Goal: Task Accomplishment & Management: Manage account settings

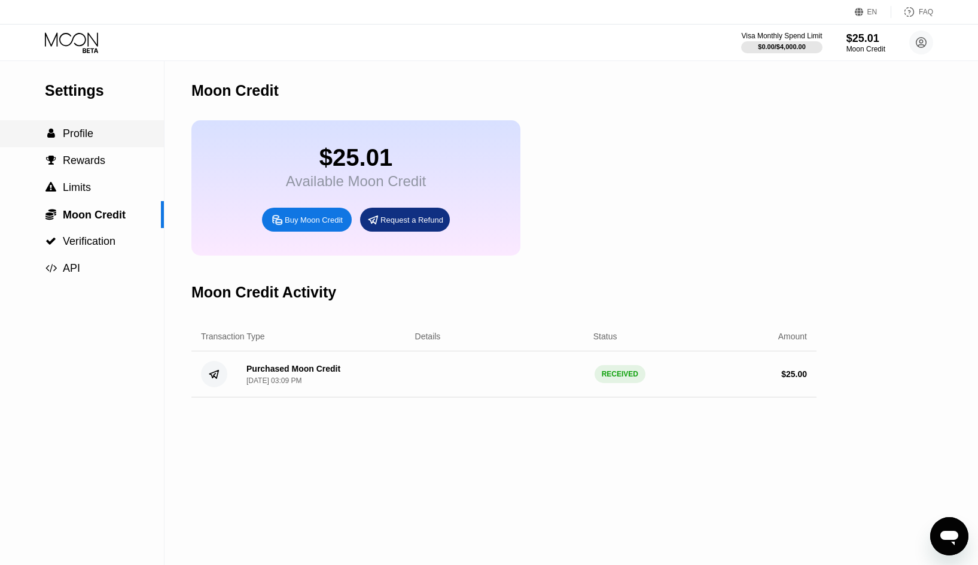
click at [94, 124] on div " Profile" at bounding box center [82, 133] width 164 height 27
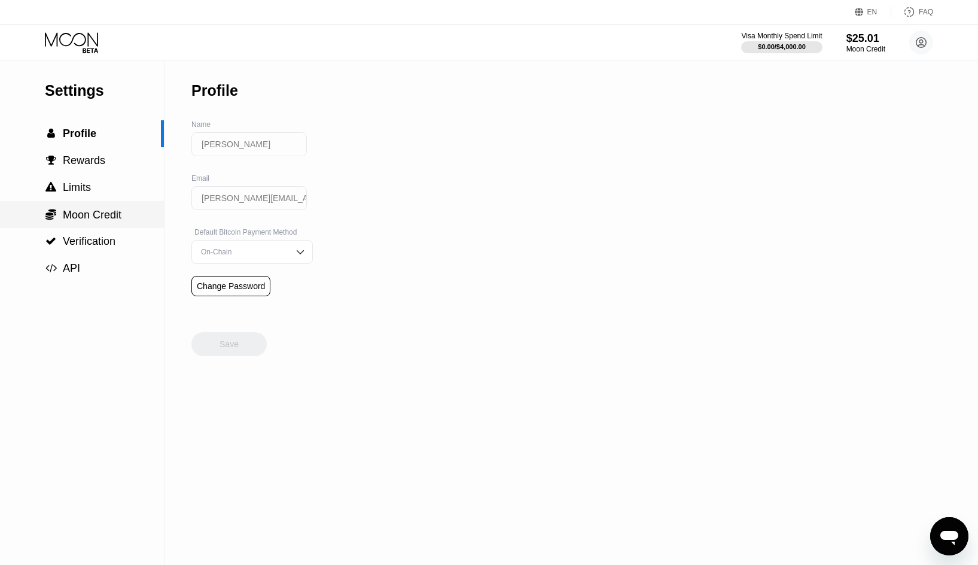
drag, startPoint x: 102, startPoint y: 214, endPoint x: 171, endPoint y: 207, distance: 69.1
click at [102, 214] on span "Moon Credit" at bounding box center [92, 215] width 59 height 12
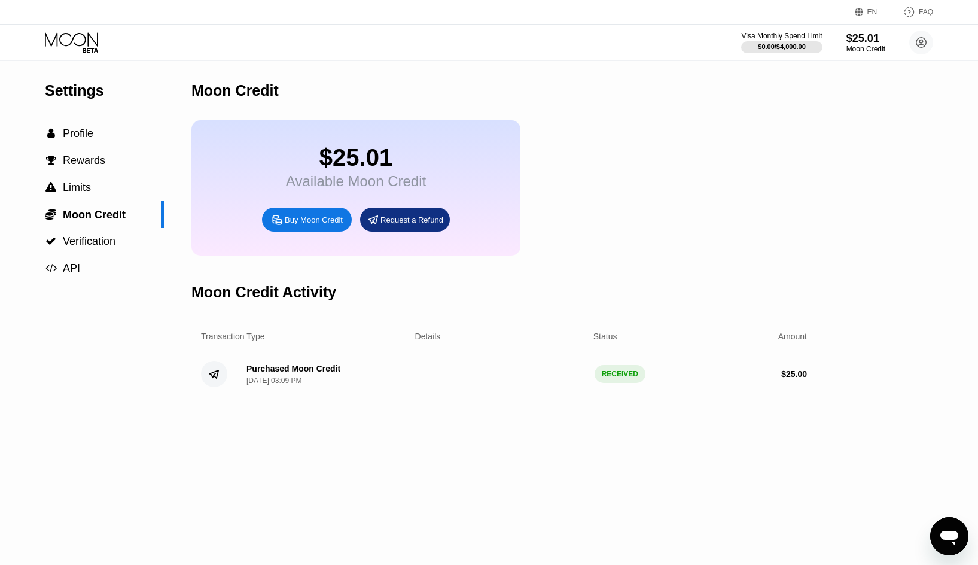
click at [345, 171] on div "$25.01" at bounding box center [356, 157] width 140 height 27
click at [312, 373] on div "Purchased Moon Credit" at bounding box center [293, 369] width 94 height 10
click at [92, 244] on span "Verification" at bounding box center [89, 241] width 53 height 12
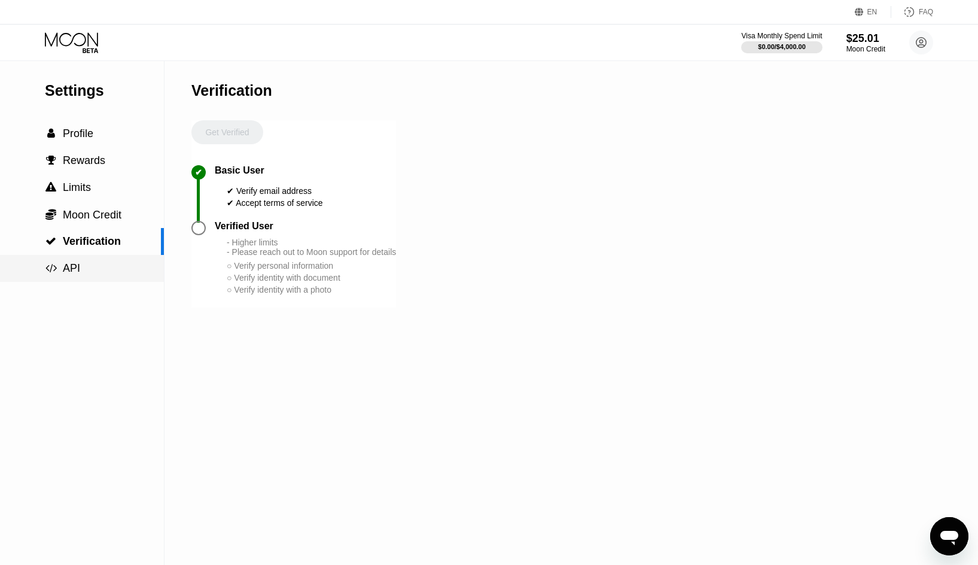
click at [90, 273] on div " API" at bounding box center [82, 268] width 164 height 13
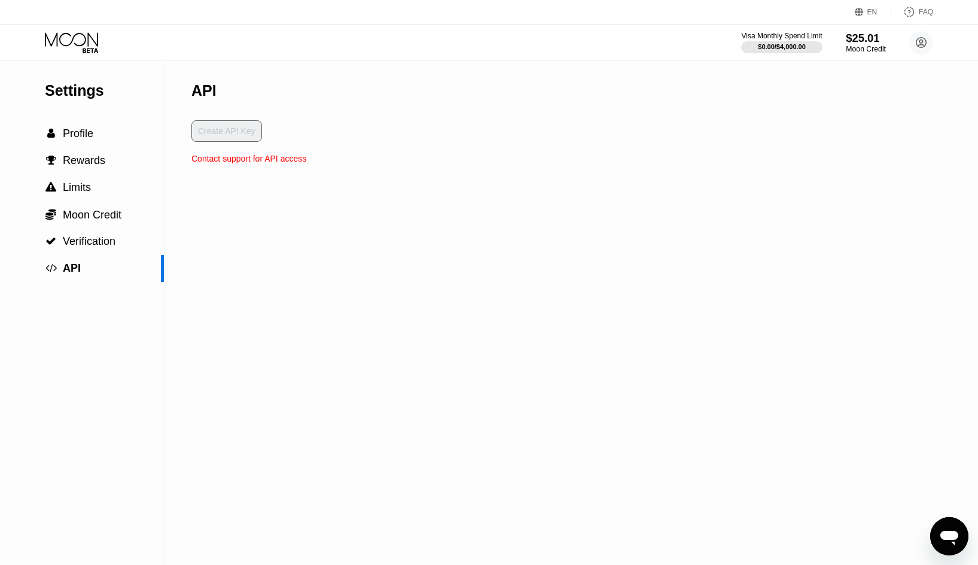
click at [875, 38] on div "$25.01" at bounding box center [866, 38] width 40 height 13
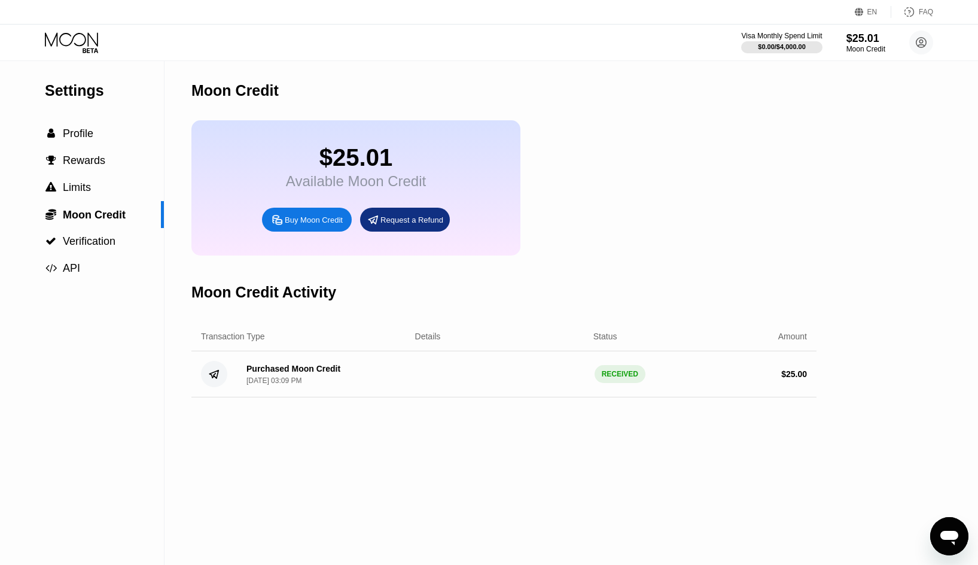
click at [391, 171] on div "$25.01" at bounding box center [356, 157] width 140 height 27
click at [337, 385] on div "Purchased Moon Credit Aug 21, 2025, 03:09 PM" at bounding box center [321, 374] width 169 height 21
click at [87, 86] on div "Settings" at bounding box center [104, 90] width 119 height 17
click at [258, 90] on div "Moon Credit" at bounding box center [234, 90] width 87 height 17
click at [327, 225] on div "Buy Moon Credit" at bounding box center [314, 220] width 58 height 10
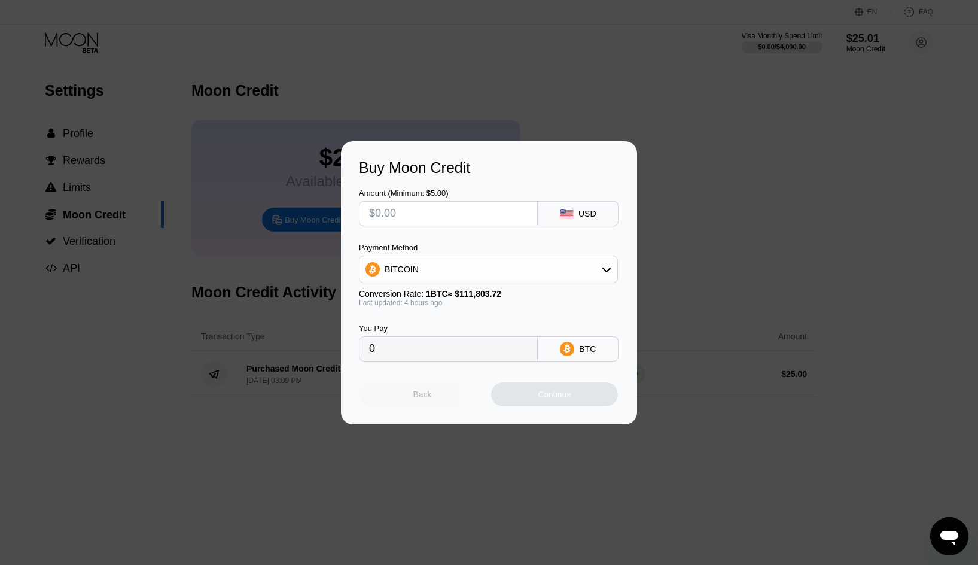
click at [450, 394] on div "Back" at bounding box center [422, 394] width 127 height 24
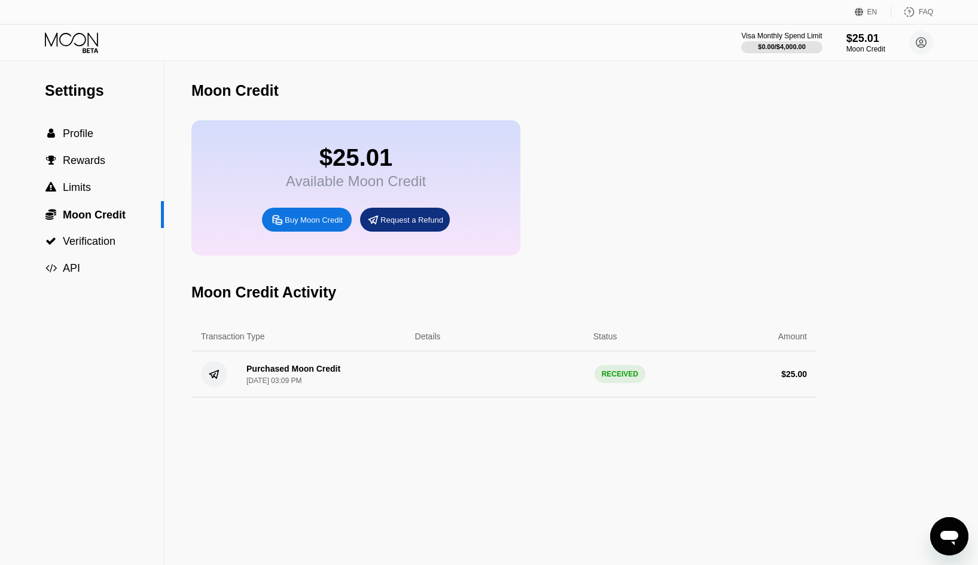
click at [316, 375] on div at bounding box center [493, 282] width 987 height 565
click at [304, 190] on div "Available Moon Credit" at bounding box center [356, 181] width 140 height 17
drag, startPoint x: 428, startPoint y: 175, endPoint x: 405, endPoint y: 185, distance: 24.9
click at [418, 179] on div "$25.01 Available Moon Credit Buy Moon Credit Request a Refund" at bounding box center [355, 187] width 329 height 135
click at [97, 242] on span "Verification" at bounding box center [89, 241] width 53 height 12
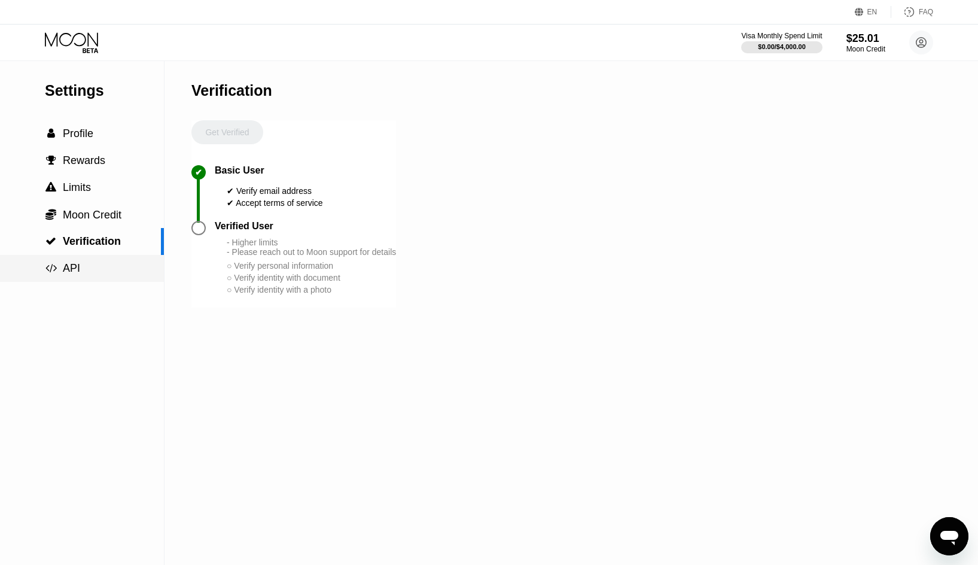
click at [100, 263] on div " API" at bounding box center [82, 268] width 164 height 27
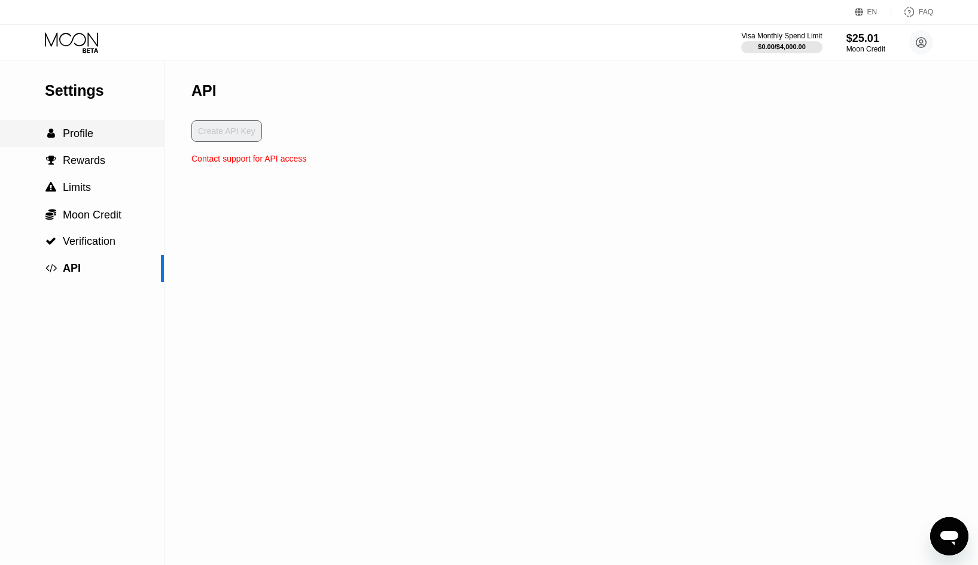
click at [115, 140] on div " Profile" at bounding box center [82, 133] width 164 height 13
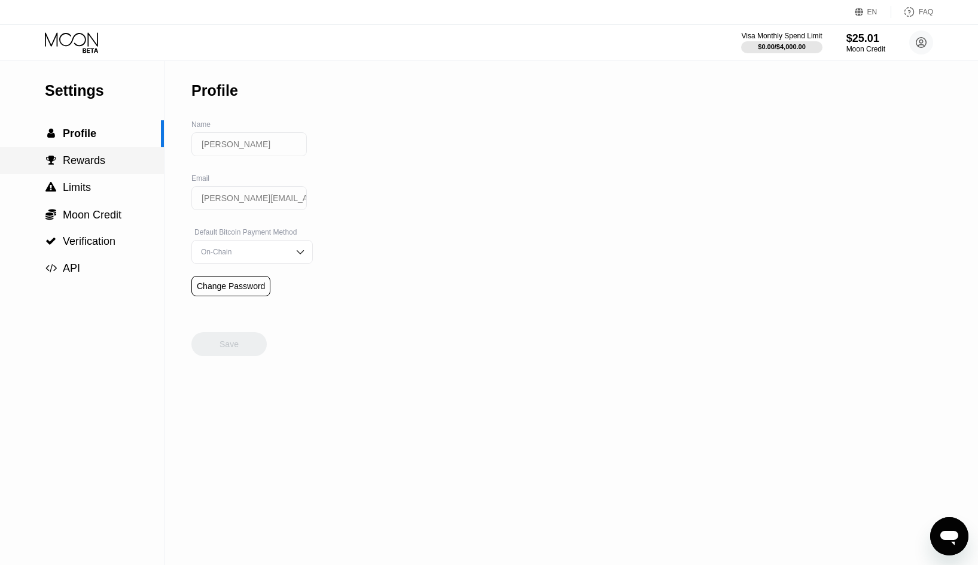
click at [118, 163] on div " Rewards" at bounding box center [82, 160] width 164 height 13
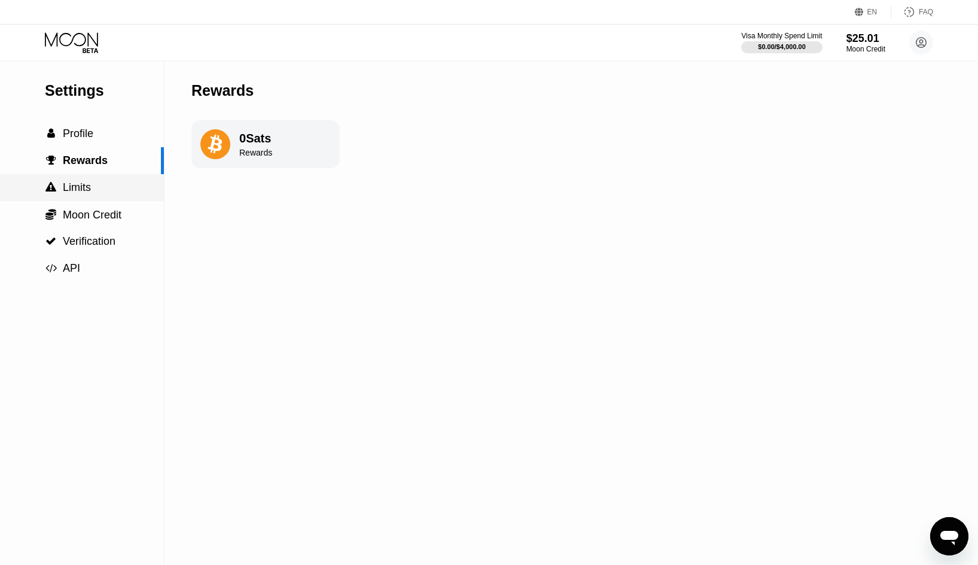
click at [118, 182] on div " Limits" at bounding box center [82, 187] width 164 height 27
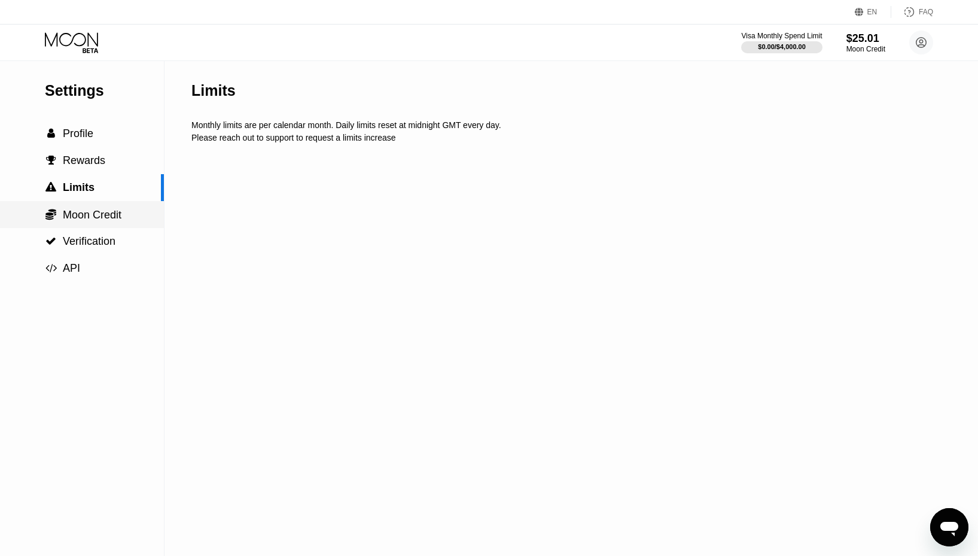
drag, startPoint x: 120, startPoint y: 216, endPoint x: 123, endPoint y: 257, distance: 41.4
click at [121, 218] on span "Moon Credit" at bounding box center [92, 215] width 59 height 12
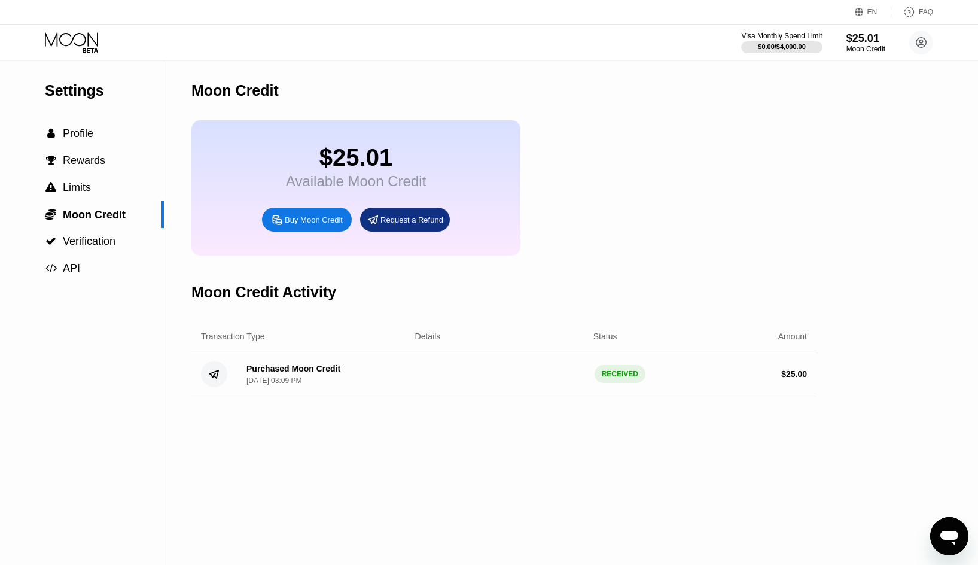
click at [444, 175] on div "$25.01 Available Moon Credit Buy Moon Credit Request a Refund" at bounding box center [355, 187] width 329 height 135
click at [773, 47] on div "$0.00 / $4,000.00" at bounding box center [781, 46] width 48 height 7
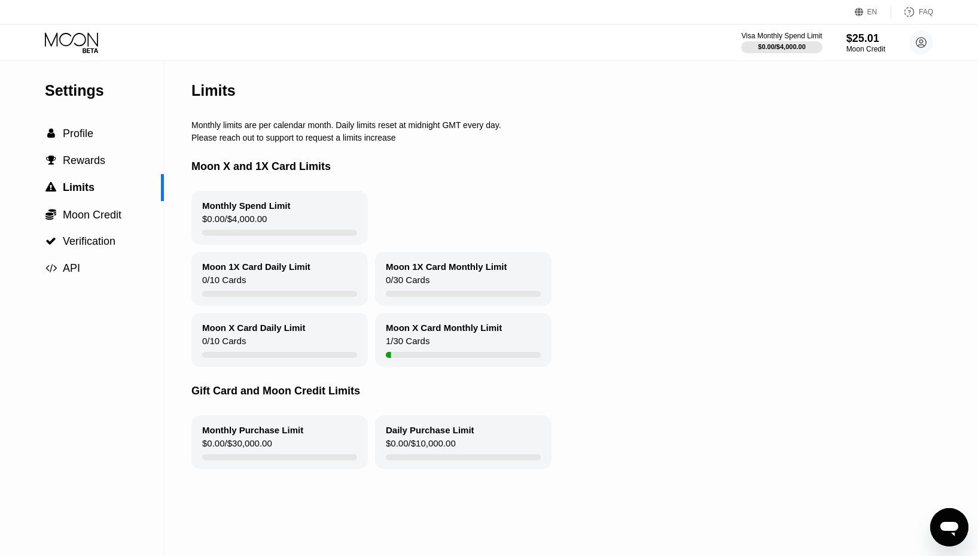
click at [858, 41] on div "$25.01" at bounding box center [865, 38] width 39 height 13
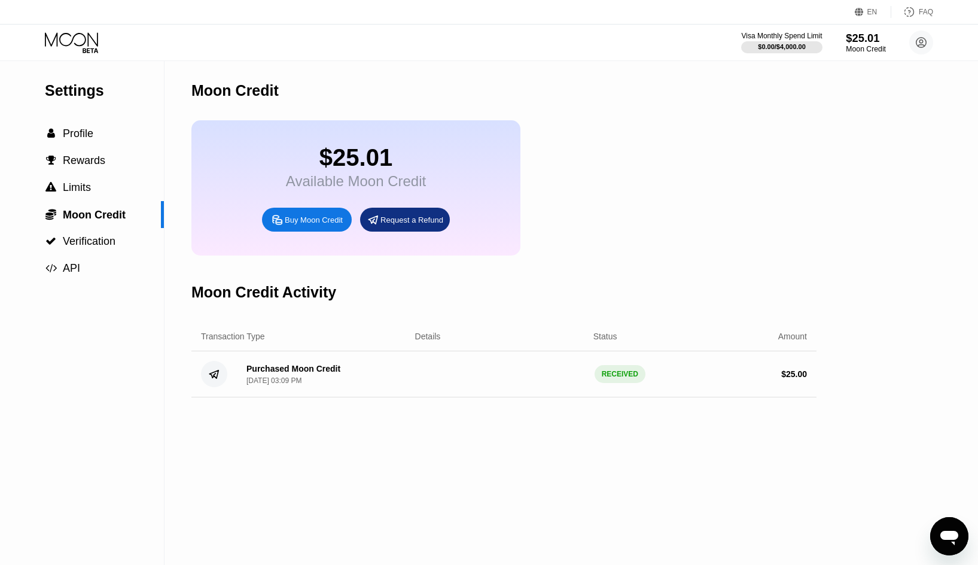
click at [870, 42] on div "$25.01" at bounding box center [866, 38] width 40 height 13
click at [431, 190] on div "$25.01 Available Moon Credit Buy Moon Credit Request a Refund" at bounding box center [355, 187] width 329 height 135
click at [428, 214] on div "$25.01 Available Moon Credit Buy Moon Credit Request a Refund" at bounding box center [355, 187] width 329 height 135
click at [428, 219] on div "Request a Refund" at bounding box center [405, 220] width 90 height 24
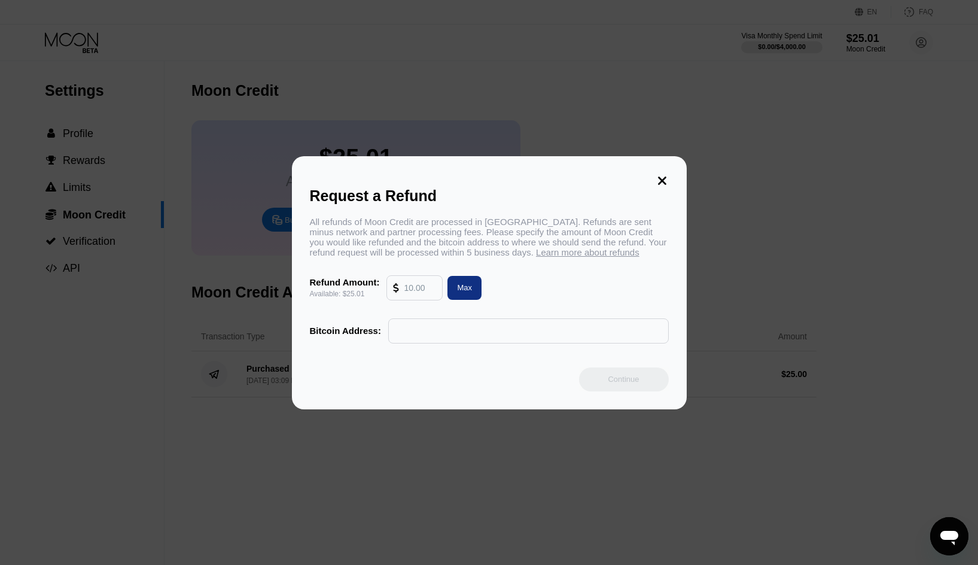
click at [417, 286] on input "text" at bounding box center [420, 288] width 32 height 24
click at [660, 176] on icon at bounding box center [662, 180] width 8 height 8
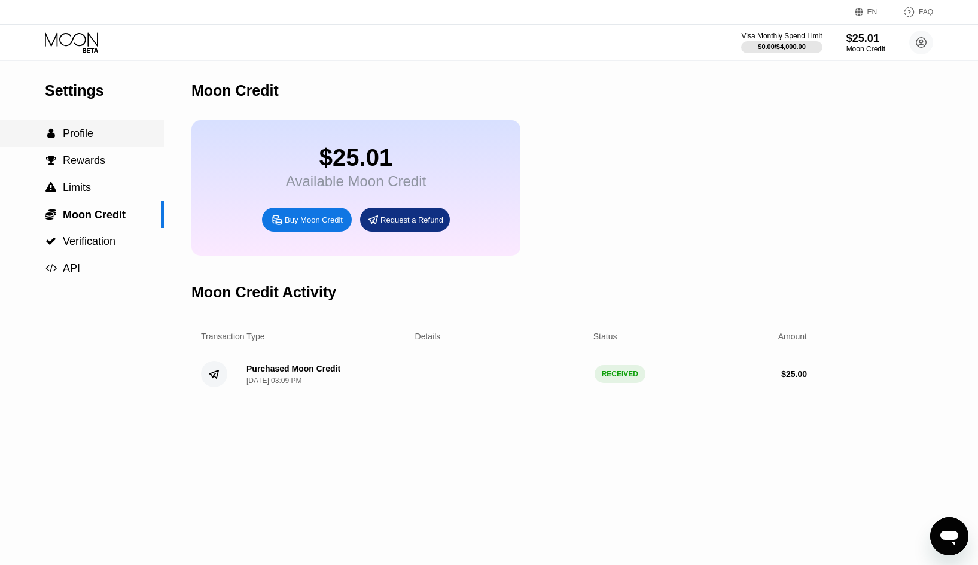
click at [83, 135] on span "Profile" at bounding box center [78, 133] width 31 height 12
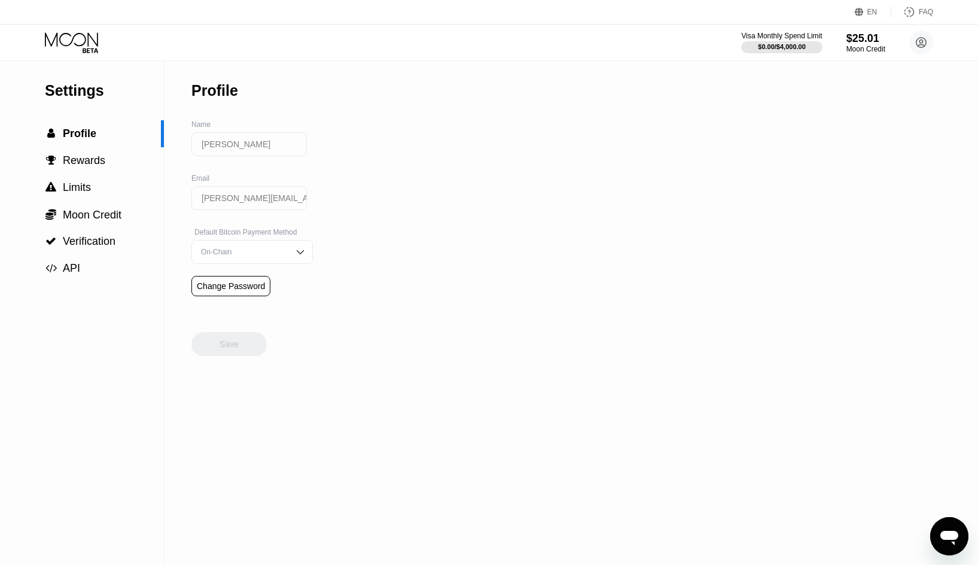
click at [259, 108] on div "Profile" at bounding box center [251, 90] width 121 height 59
click at [109, 157] on div " Rewards" at bounding box center [82, 160] width 164 height 13
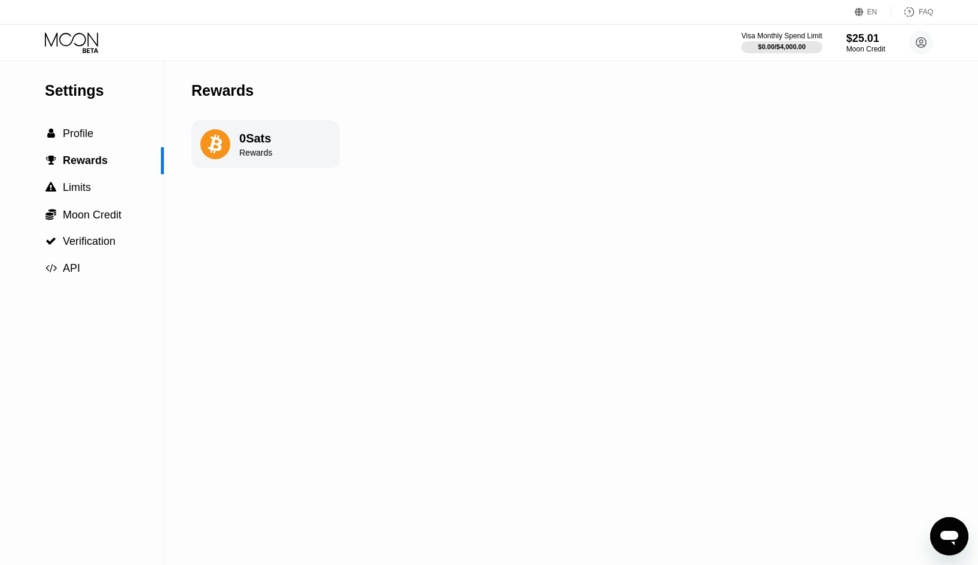
click at [280, 145] on div "0 Sats Rewards" at bounding box center [265, 144] width 148 height 48
click at [47, 173] on div " Rewards" at bounding box center [82, 160] width 164 height 27
click at [75, 190] on span "Limits" at bounding box center [77, 187] width 28 height 12
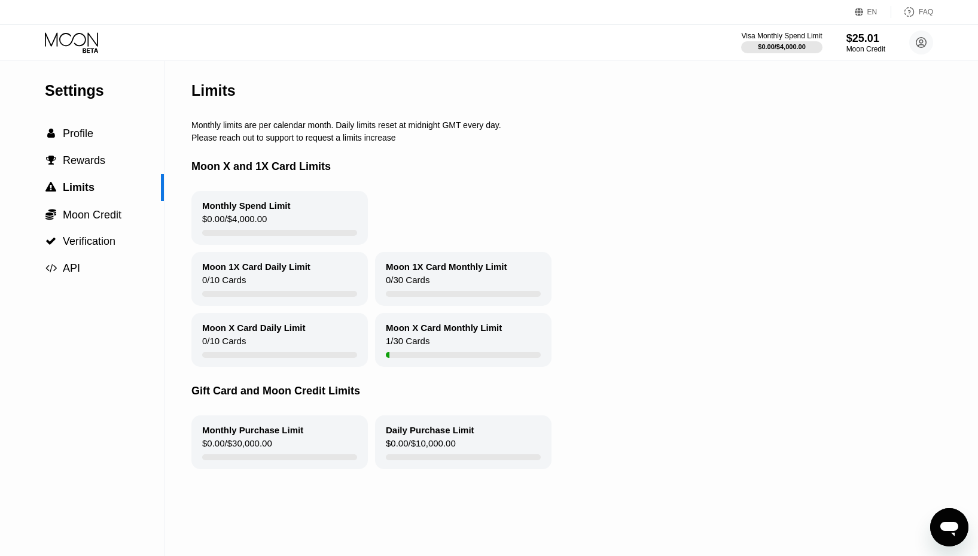
click at [289, 172] on div "Moon X and 1X Card Limits" at bounding box center [582, 166] width 782 height 48
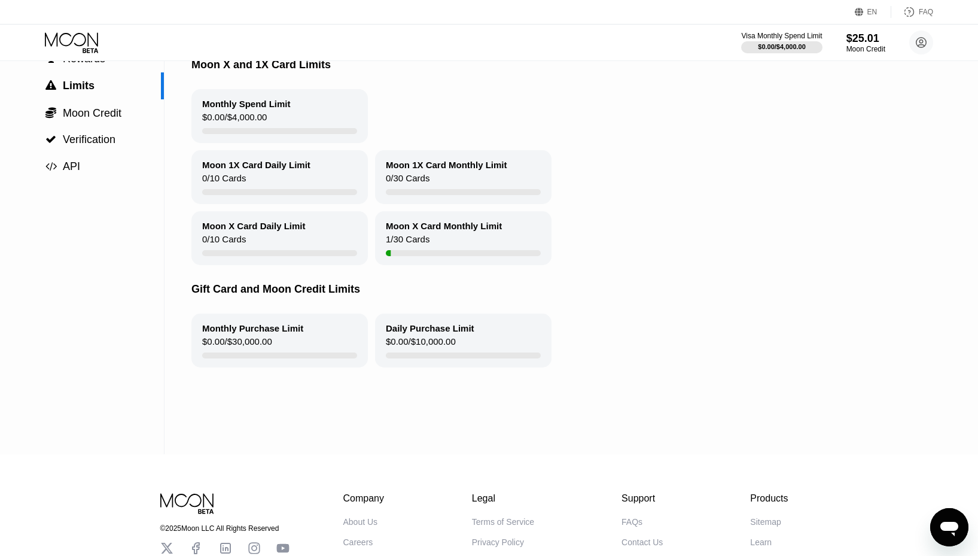
scroll to position [199, 0]
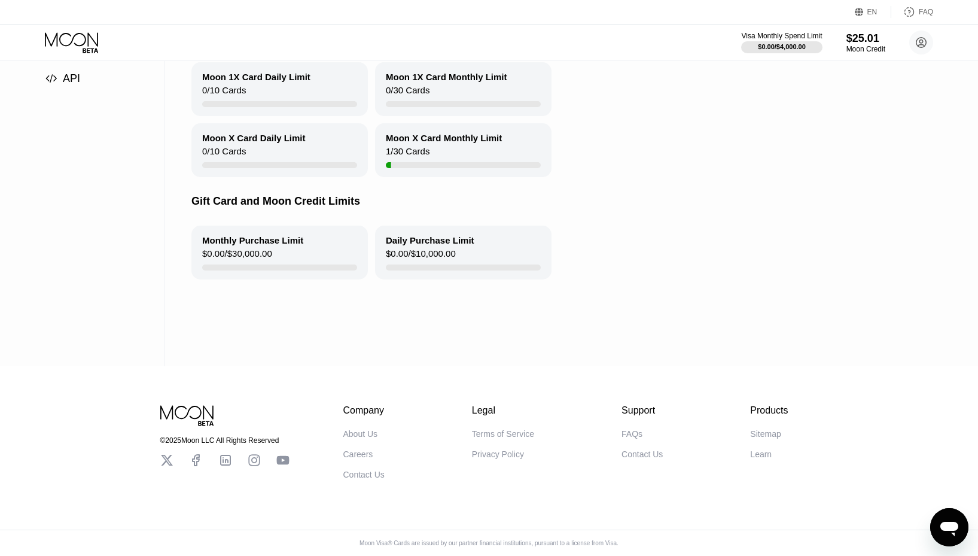
click at [286, 268] on div at bounding box center [279, 267] width 155 height 6
click at [443, 237] on div "Daily Purchase Limit" at bounding box center [430, 240] width 89 height 10
click at [453, 135] on div "Moon X Card Monthly Limit" at bounding box center [444, 138] width 116 height 10
click at [318, 127] on div "Moon X Card Daily Limit 0 / 10 Cards" at bounding box center [279, 150] width 176 height 54
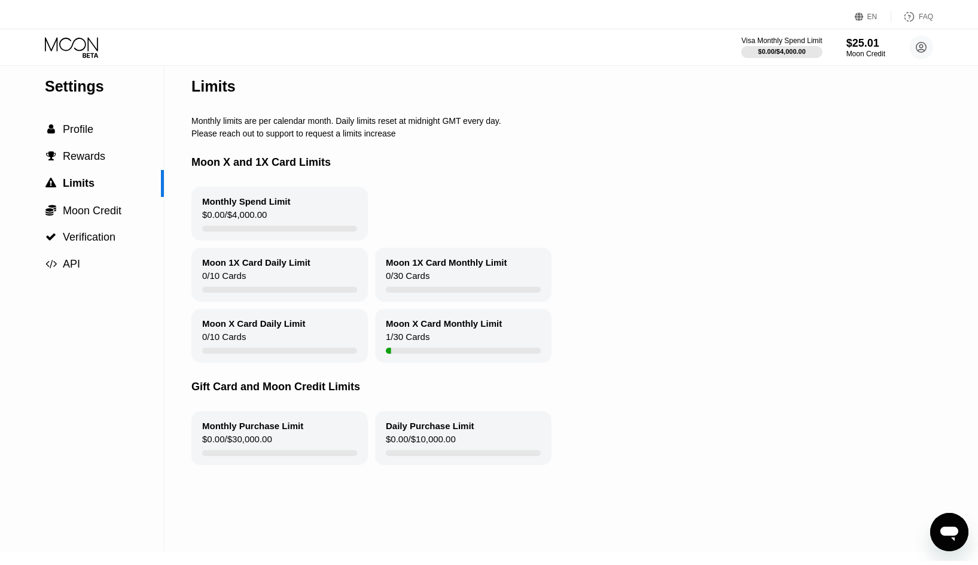
scroll to position [0, 0]
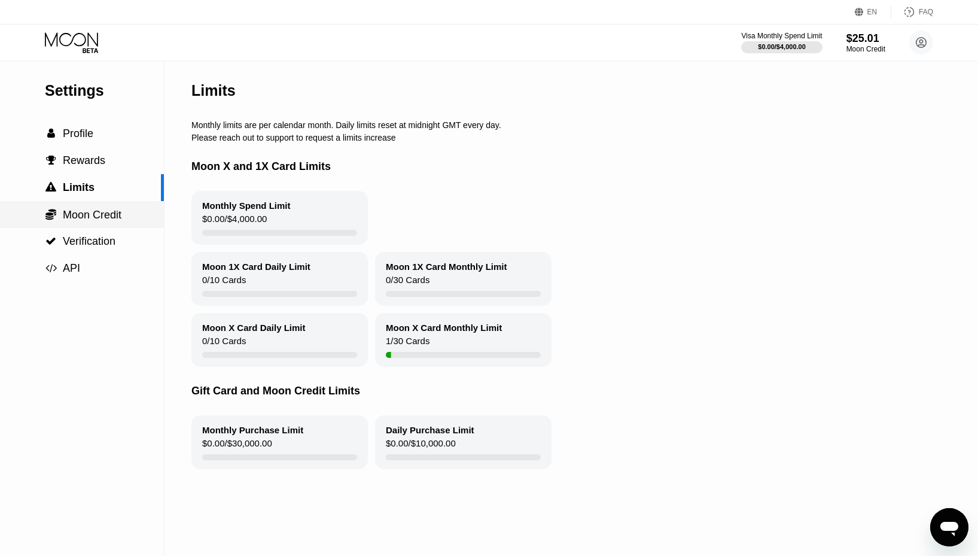
click at [118, 218] on span "Moon Credit" at bounding box center [92, 215] width 59 height 12
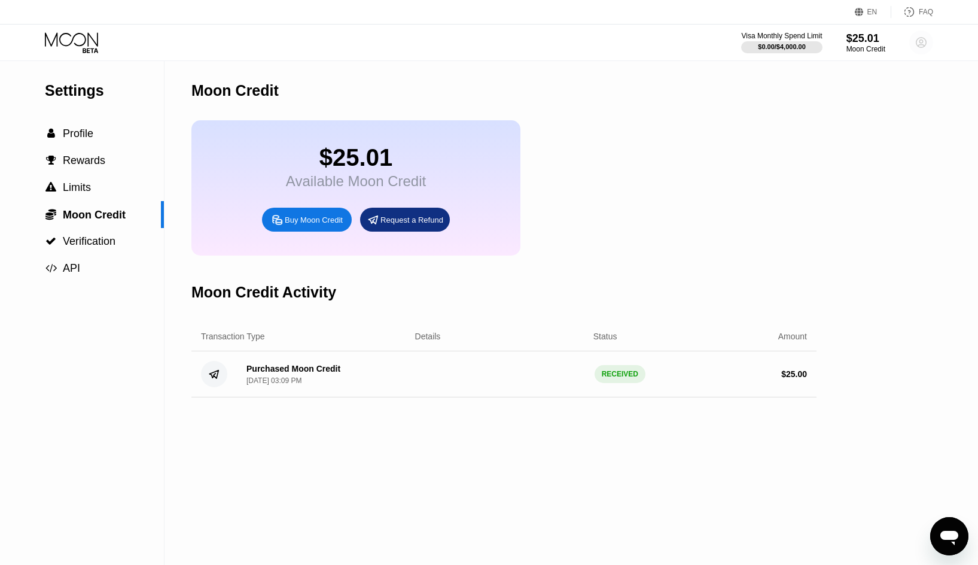
click at [929, 47] on circle at bounding box center [921, 43] width 24 height 24
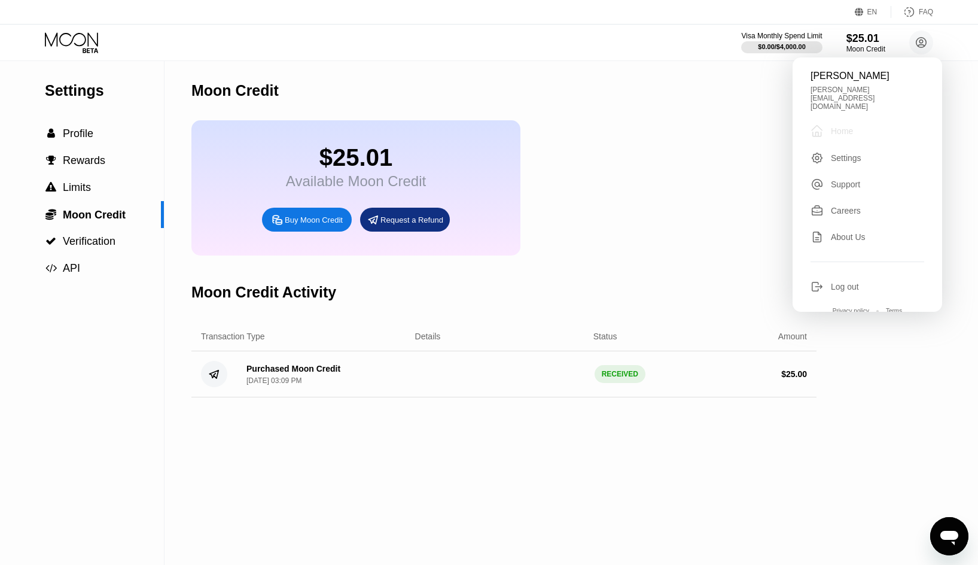
click at [847, 126] on div "Home" at bounding box center [842, 131] width 22 height 10
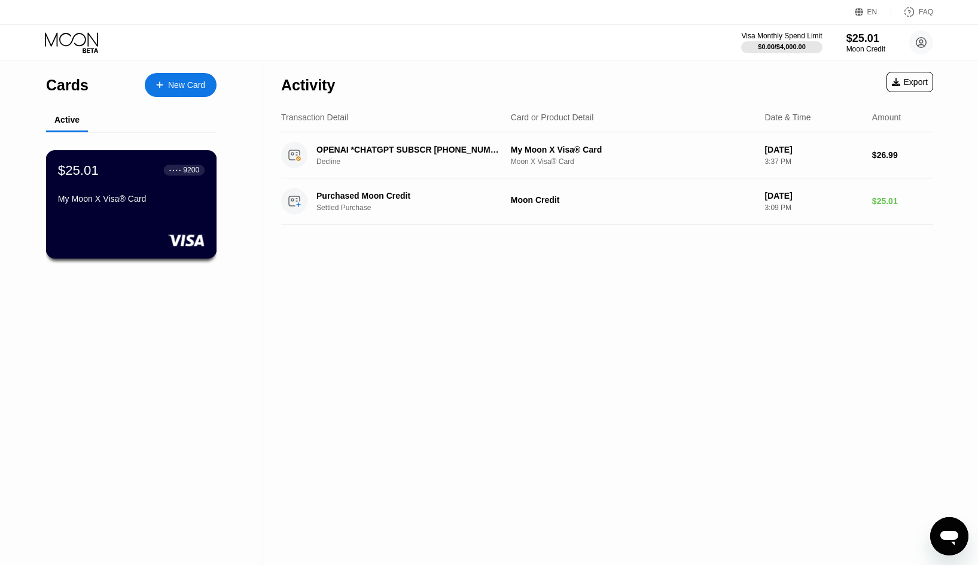
click at [142, 191] on div "$25.01 ● ● ● ● 9200 My Moon X Visa® Card" at bounding box center [131, 185] width 147 height 46
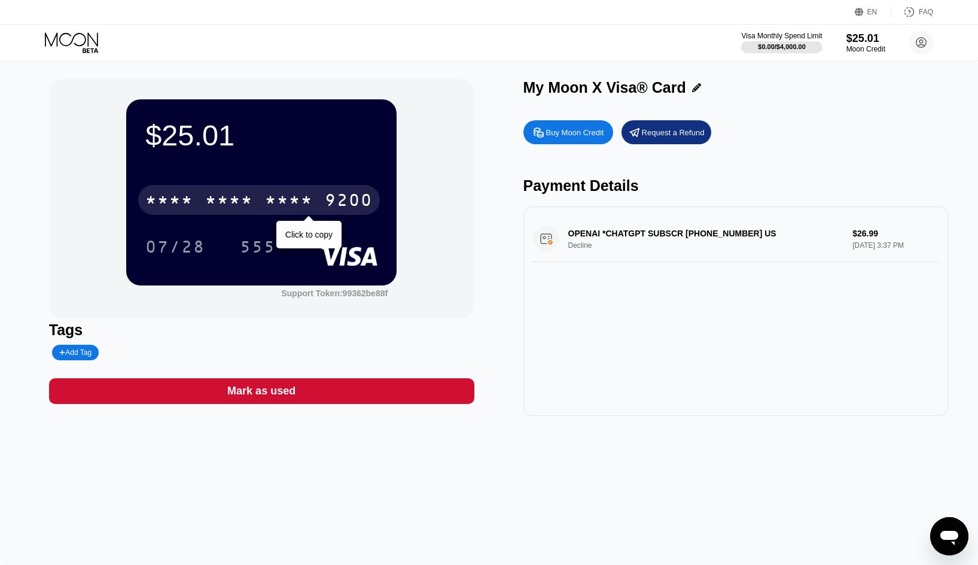
click at [337, 193] on div "* * * * * * * * * * * * 9200" at bounding box center [259, 200] width 242 height 30
click at [326, 202] on div "9200" at bounding box center [349, 201] width 48 height 19
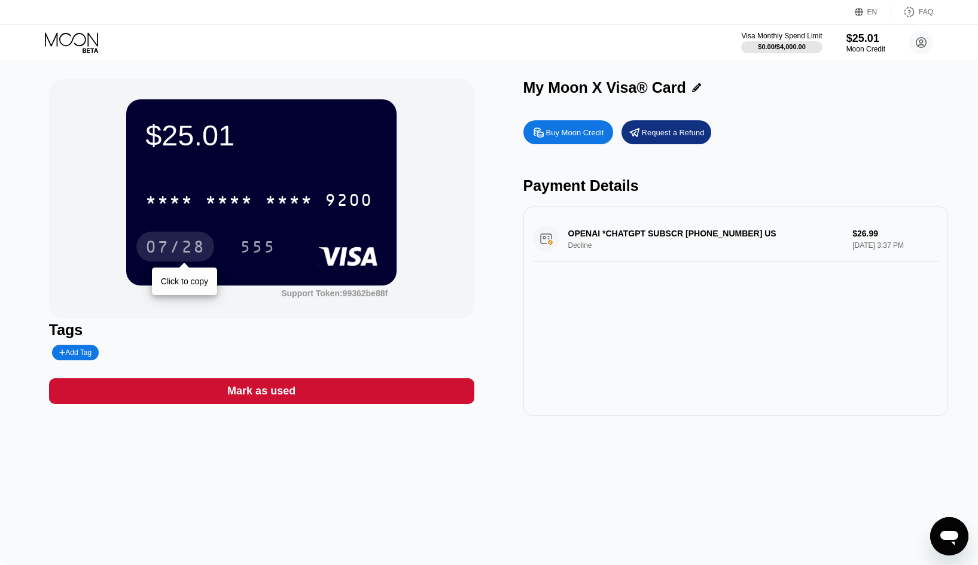
click at [178, 243] on div "07/28" at bounding box center [175, 248] width 60 height 19
click at [621, 258] on div "OPENAI *CHATGPT SUBSCR [PHONE_NUMBER] US Decline $26.99 [DATE] 3:37 PM" at bounding box center [736, 239] width 406 height 46
click at [395, 397] on div "Mark as used" at bounding box center [261, 391] width 425 height 26
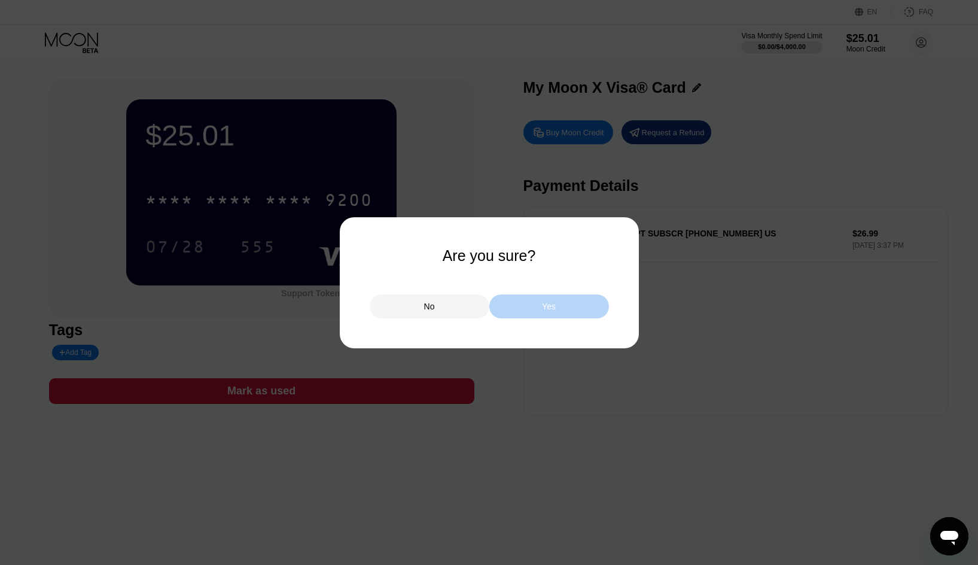
click at [537, 313] on div "Yes" at bounding box center [549, 306] width 120 height 24
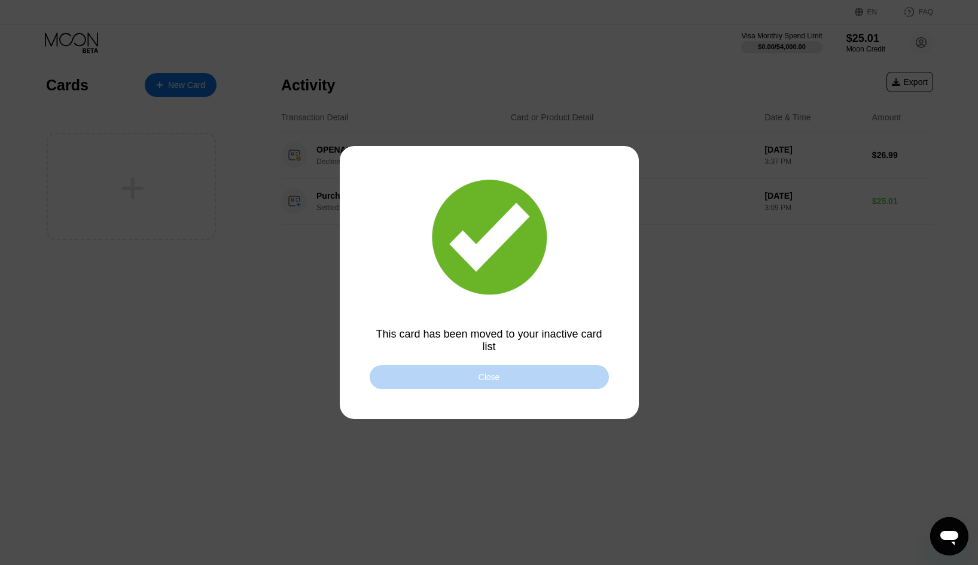
click at [510, 379] on div "Close" at bounding box center [489, 377] width 239 height 24
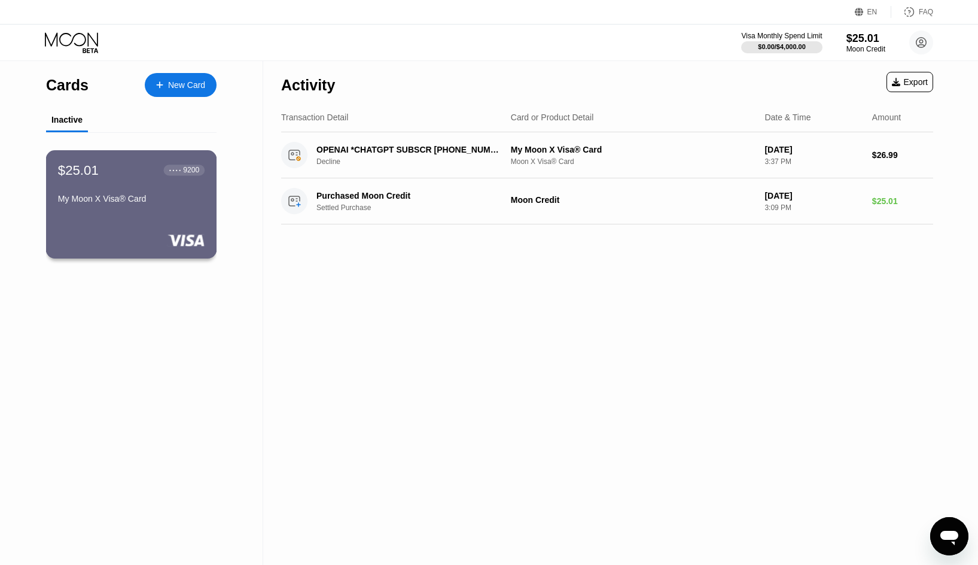
click at [153, 175] on div "$25.01 ● ● ● ● 9200" at bounding box center [131, 170] width 147 height 16
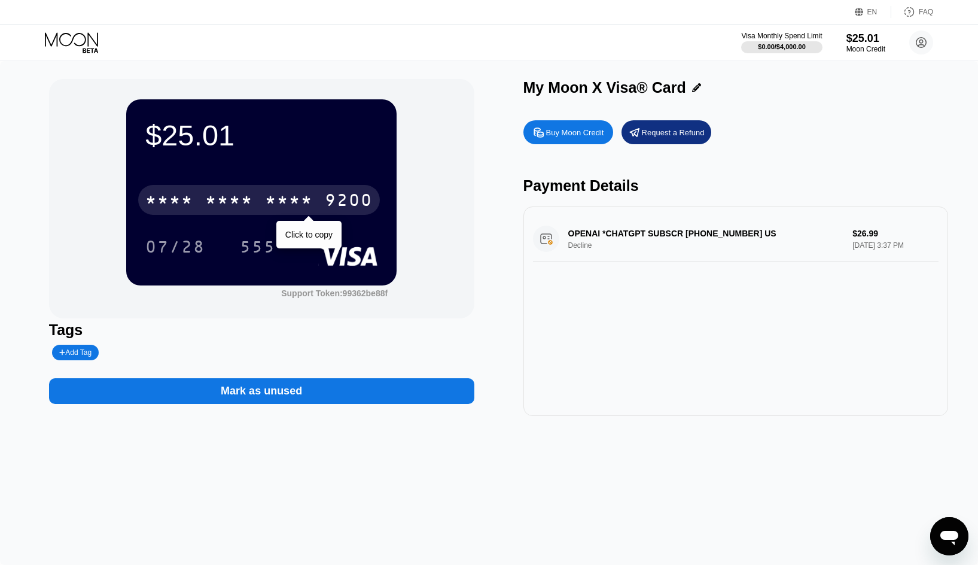
click at [338, 199] on div "9200" at bounding box center [349, 201] width 48 height 19
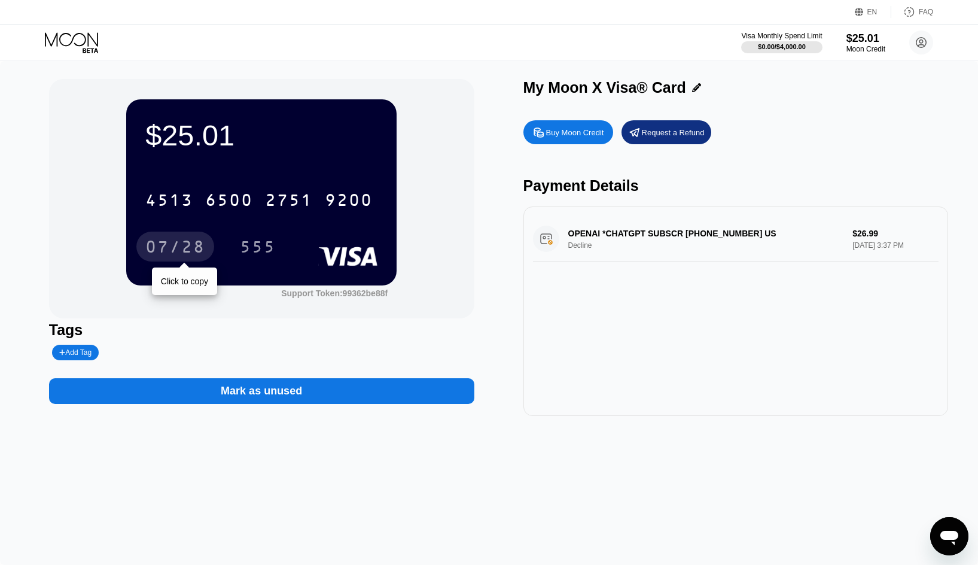
click at [187, 249] on div "07/28" at bounding box center [175, 248] width 60 height 19
click at [649, 245] on div "OPENAI *CHATGPT SUBSCR [PHONE_NUMBER] US Decline $26.99 [DATE] 3:37 PM" at bounding box center [736, 239] width 406 height 46
click at [701, 233] on div "OPENAI *CHATGPT SUBSCR [PHONE_NUMBER] US Decline $26.99 [DATE] 3:37 PM" at bounding box center [736, 239] width 406 height 46
click at [311, 225] on div "* * * * * * * * * * * * 9200 07/28 555" at bounding box center [261, 211] width 232 height 71
click at [926, 44] on circle at bounding box center [921, 43] width 24 height 24
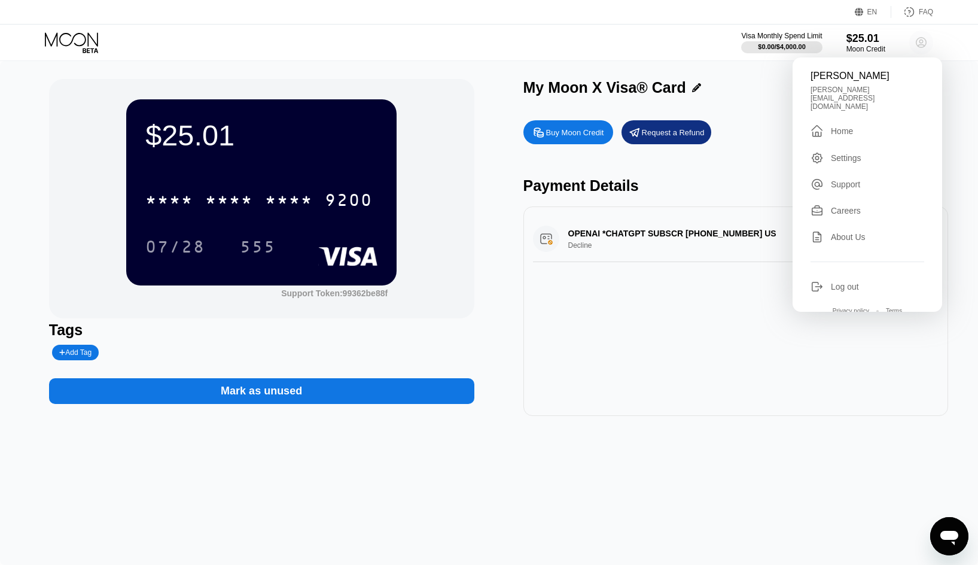
click at [926, 44] on circle at bounding box center [921, 43] width 24 height 24
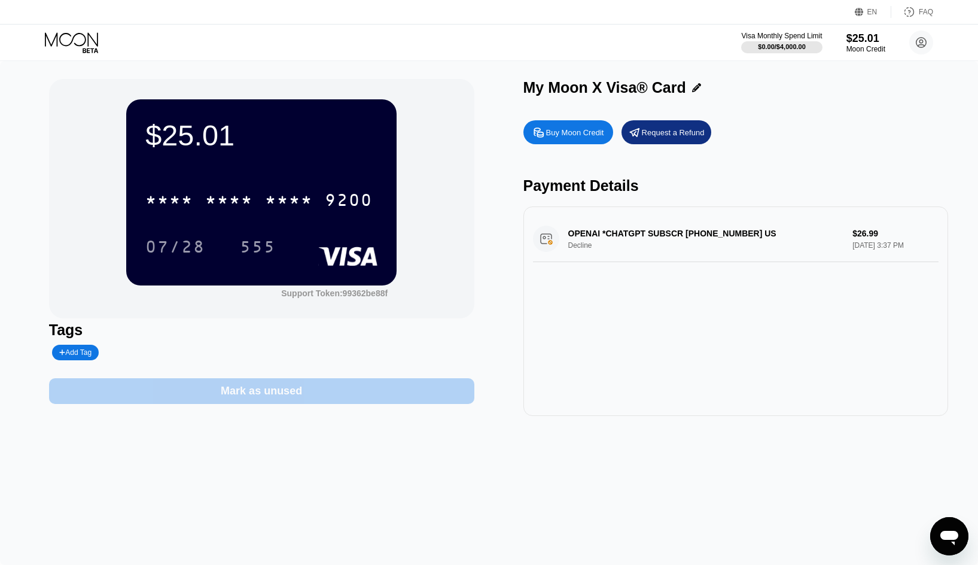
click at [389, 404] on div "Mark as unused" at bounding box center [261, 391] width 425 height 26
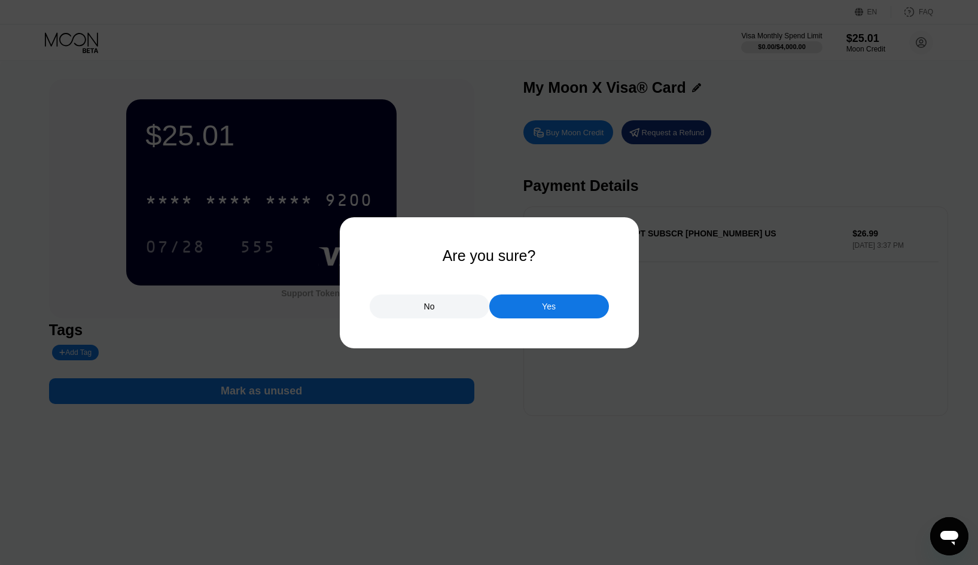
click at [545, 308] on div "Yes" at bounding box center [549, 306] width 14 height 11
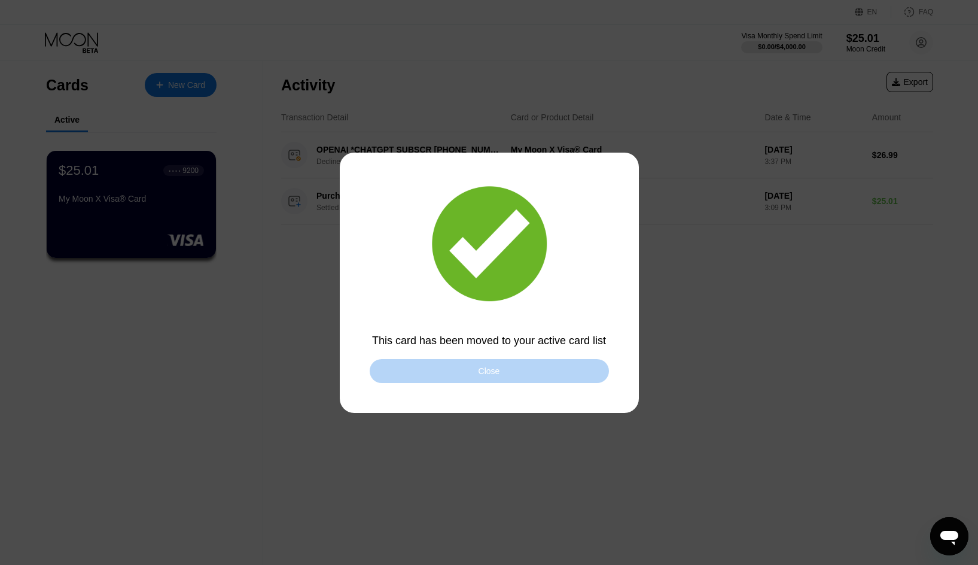
click at [522, 367] on div "Close" at bounding box center [489, 371] width 239 height 24
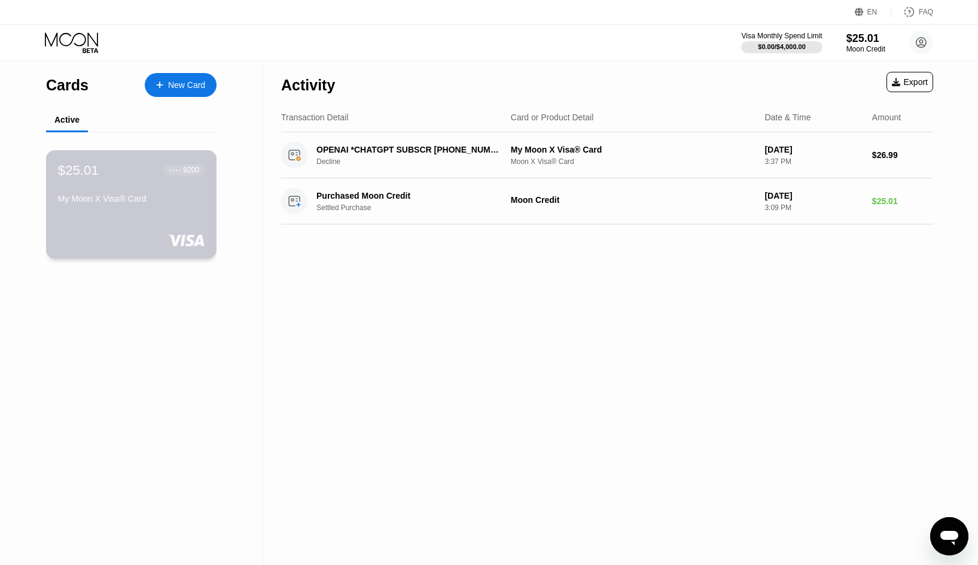
click at [101, 190] on div "$25.01 ● ● ● ● 9200 My Moon X Visa® Card" at bounding box center [131, 185] width 147 height 46
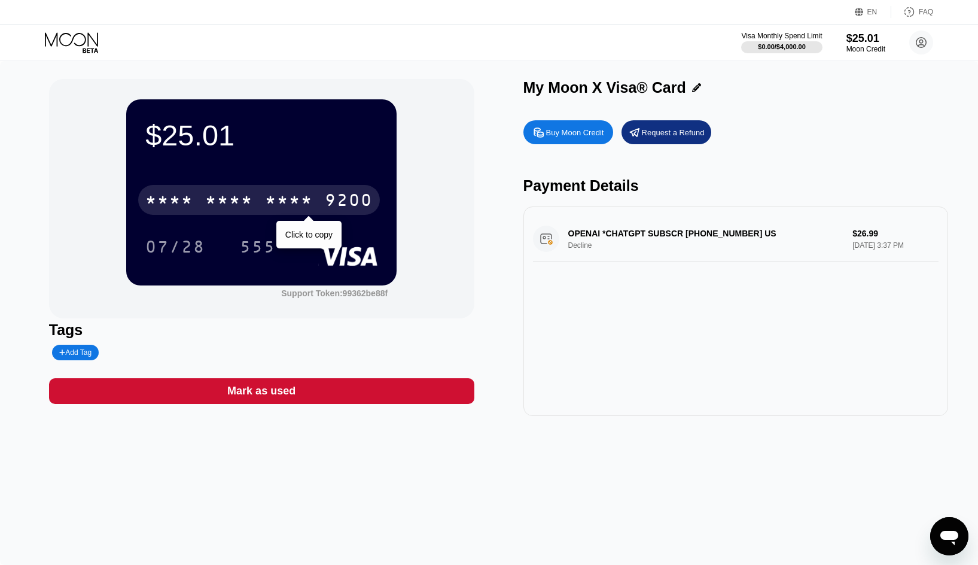
click at [307, 196] on div "* * * *" at bounding box center [289, 201] width 48 height 19
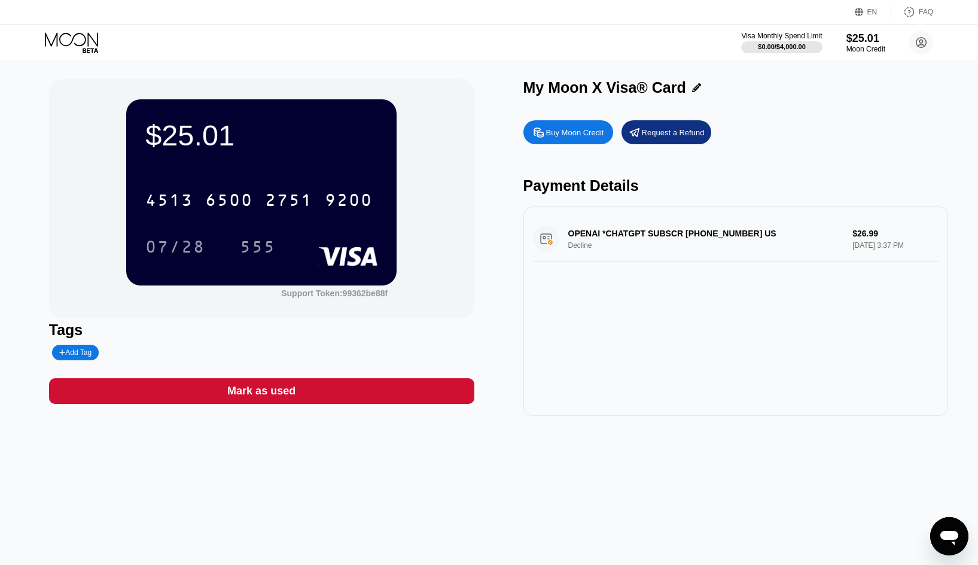
click at [697, 219] on div "OPENAI *CHATGPT SUBSCR [PHONE_NUMBER] US Decline $26.99 [DATE] 3:37 PM" at bounding box center [735, 310] width 425 height 209
click at [713, 243] on div "OPENAI *CHATGPT SUBSCR [PHONE_NUMBER] US Decline $26.99 [DATE] 3:37 PM" at bounding box center [736, 239] width 406 height 46
click at [75, 356] on div "Add Tag" at bounding box center [75, 352] width 32 height 8
click at [141, 347] on div at bounding box center [118, 352] width 132 height 16
click at [493, 174] on div "$25.01 4513 6500 2751 9200 07/28 555 Support Token: 99362be88f Tags Mark as use…" at bounding box center [489, 247] width 880 height 337
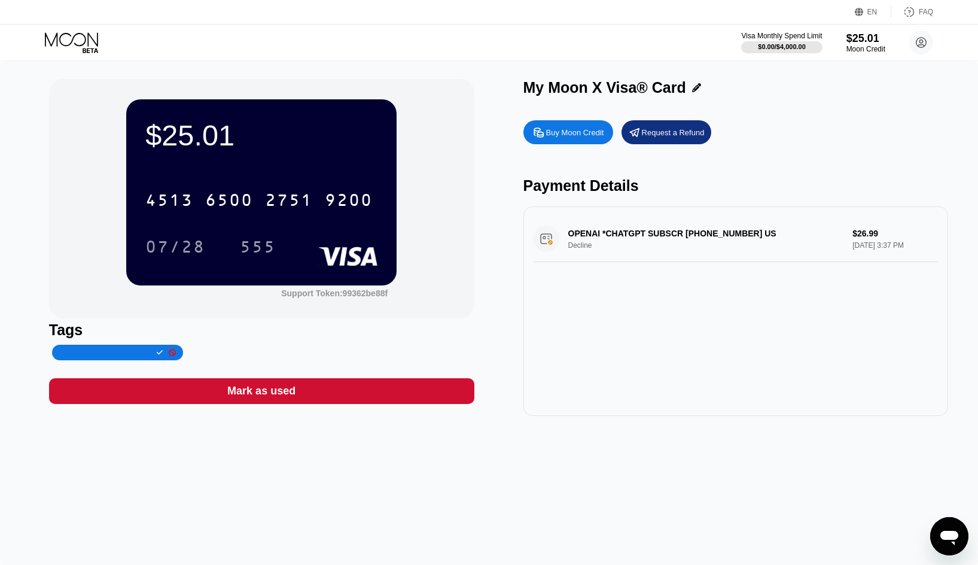
click at [680, 138] on div "Request a Refund" at bounding box center [673, 132] width 63 height 10
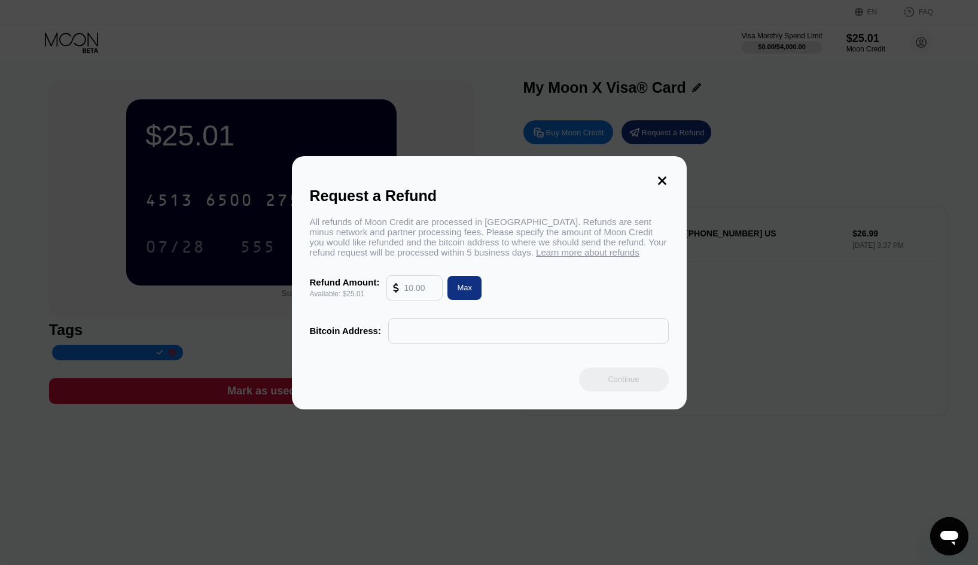
click at [427, 294] on input "text" at bounding box center [420, 288] width 32 height 24
type input "25.01"
click at [572, 330] on input "text" at bounding box center [528, 331] width 267 height 24
click at [660, 176] on icon at bounding box center [662, 180] width 8 height 8
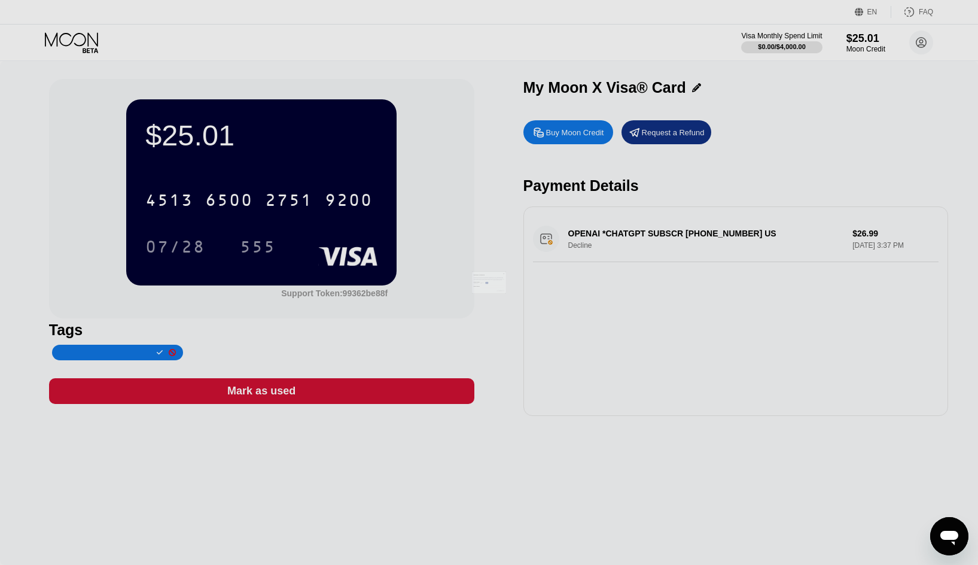
click at [752, 184] on div at bounding box center [493, 282] width 987 height 565
